Goal: Check status

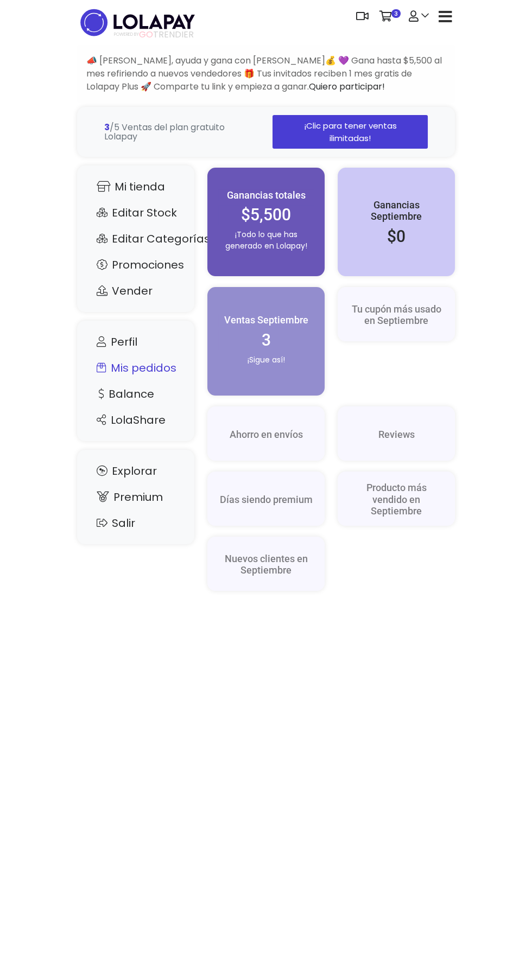
click at [169, 362] on link "Mis pedidos" at bounding box center [135, 368] width 95 height 21
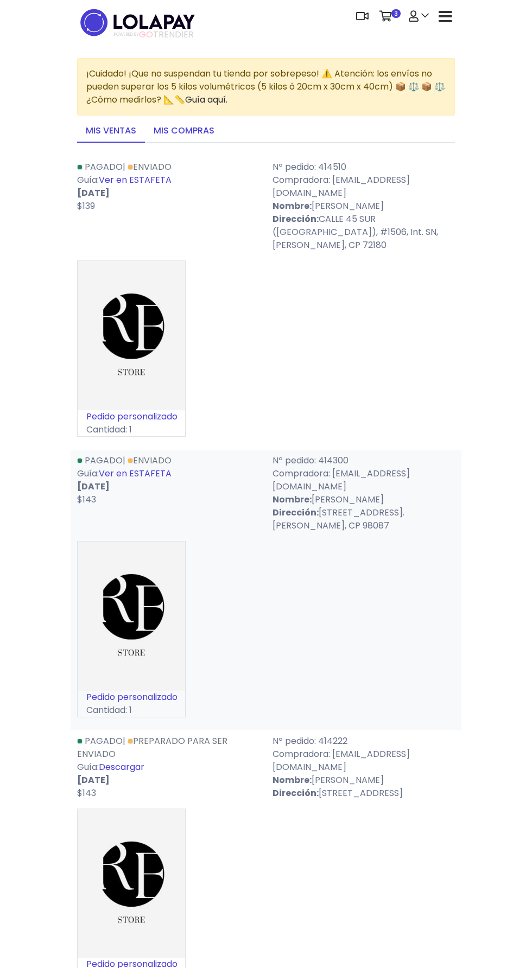
click at [212, 126] on link "Mis compras" at bounding box center [184, 131] width 78 height 23
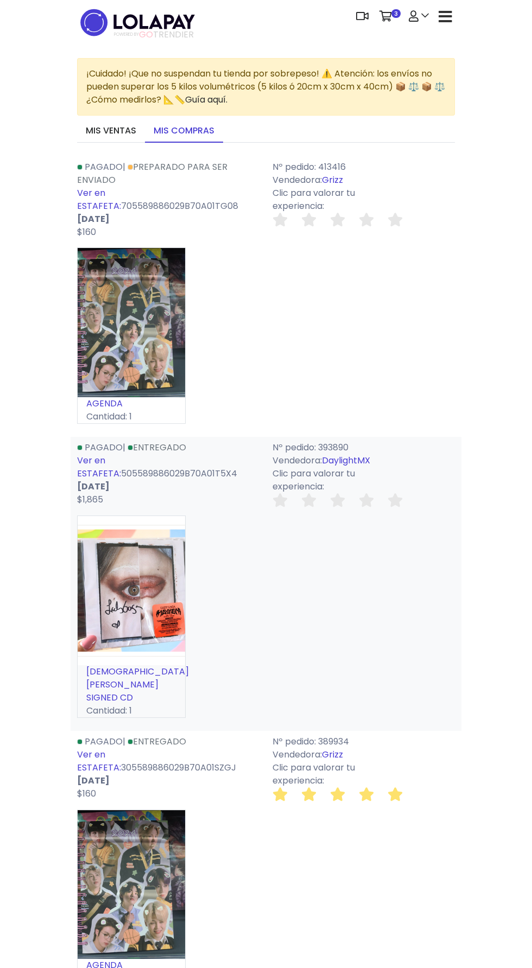
click at [121, 193] on link "Ver en ESTAFETA:" at bounding box center [99, 199] width 44 height 25
